Goal: Use online tool/utility: Utilize a website feature to perform a specific function

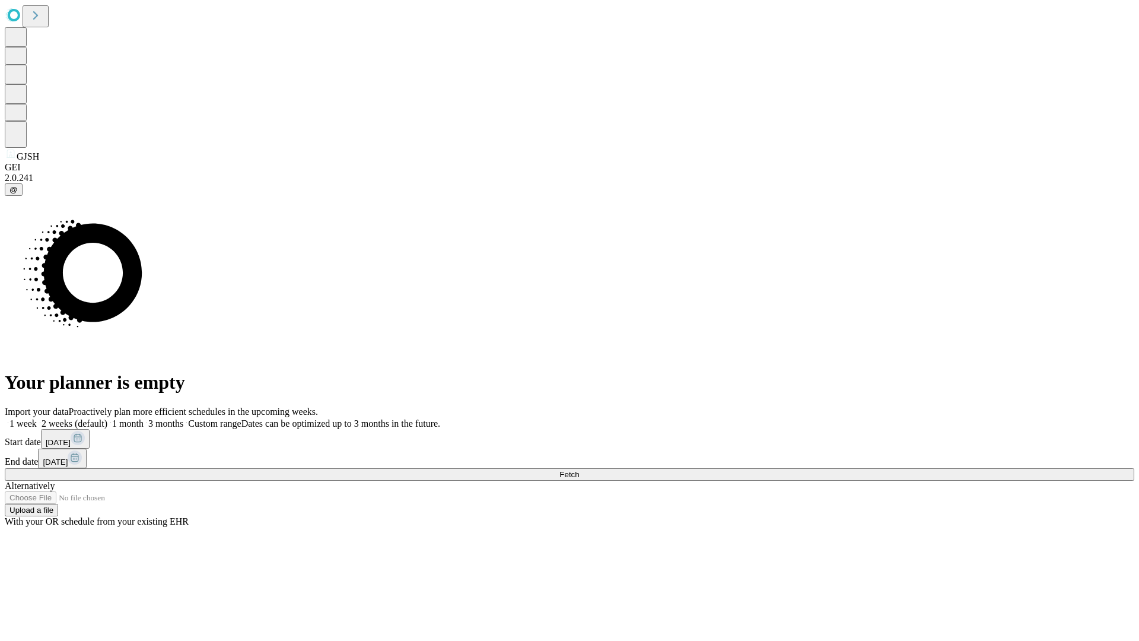
click at [579, 470] on span "Fetch" at bounding box center [569, 474] width 20 height 9
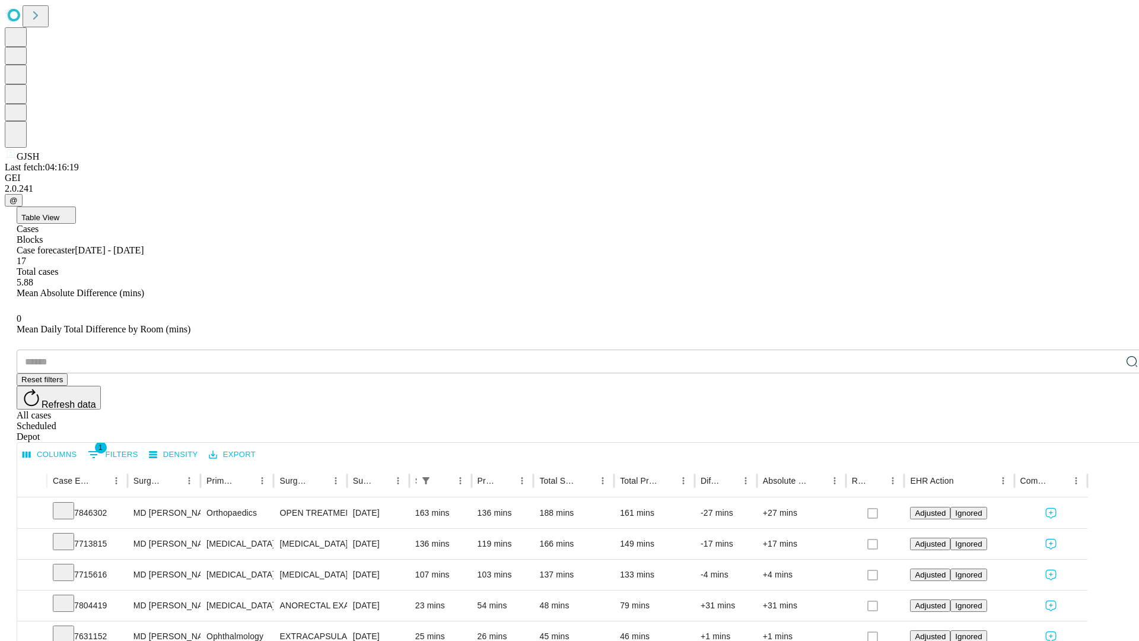
click at [59, 213] on span "Table View" at bounding box center [40, 217] width 38 height 9
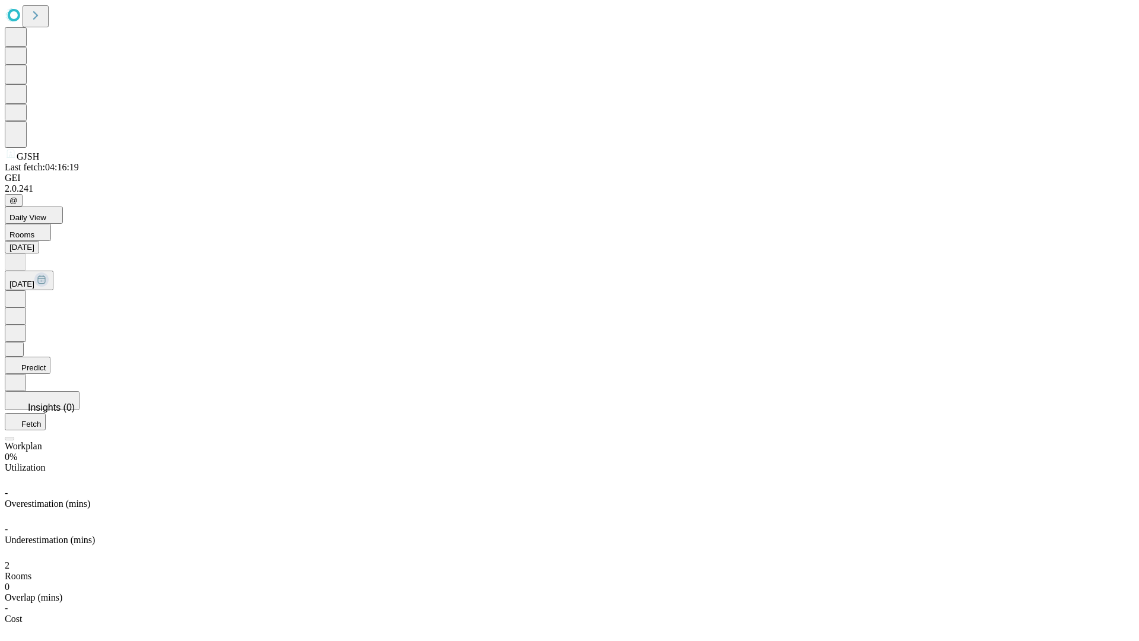
click at [50, 357] on button "Predict" at bounding box center [28, 365] width 46 height 17
